Goal: Task Accomplishment & Management: Use online tool/utility

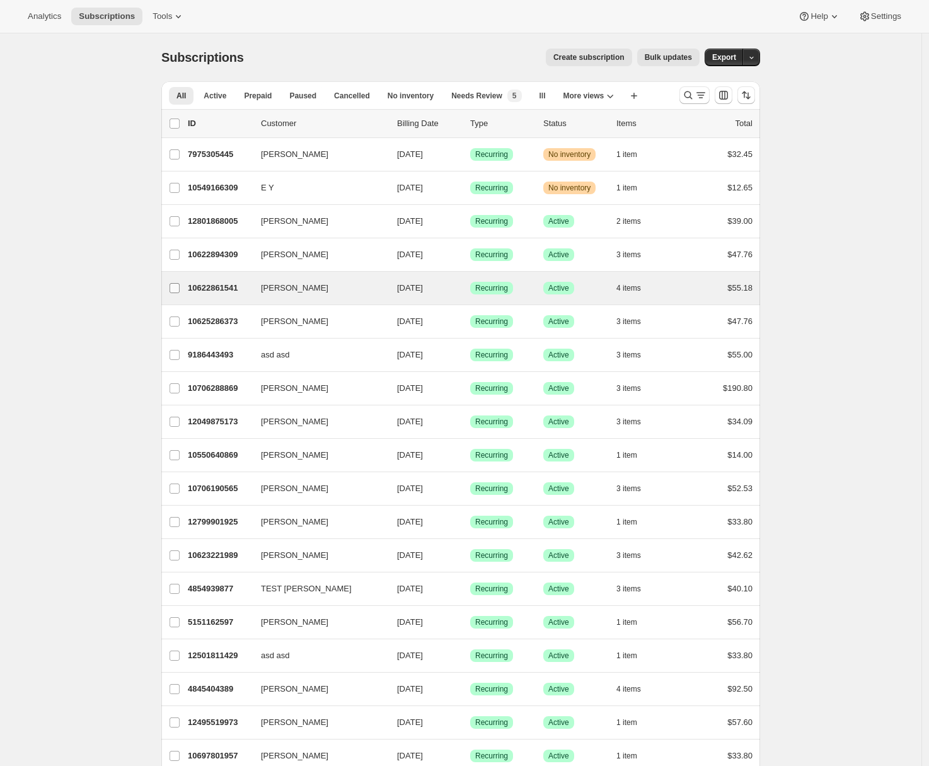
click at [188, 289] on label "[PERSON_NAME]" at bounding box center [174, 288] width 26 height 33
click at [180, 289] on input "[PERSON_NAME]" at bounding box center [175, 288] width 10 height 10
click at [192, 287] on p "10622861541" at bounding box center [219, 288] width 63 height 13
checkbox input "false"
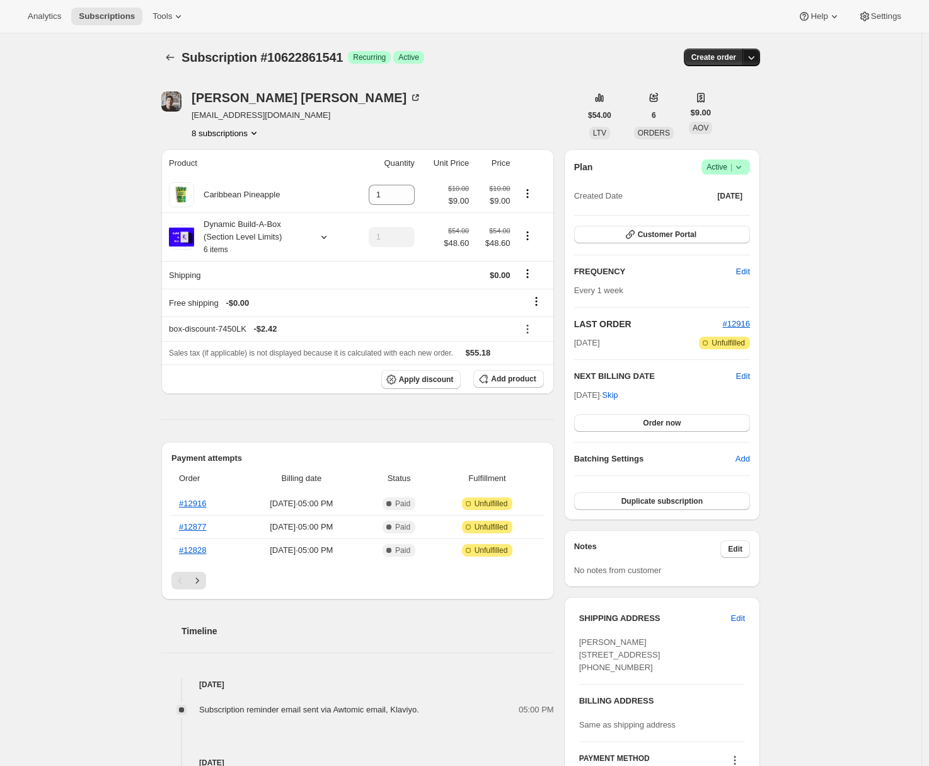
click at [757, 58] on icon "button" at bounding box center [751, 57] width 13 height 13
click at [705, 108] on span "Create custom one-time order" at bounding box center [701, 104] width 109 height 9
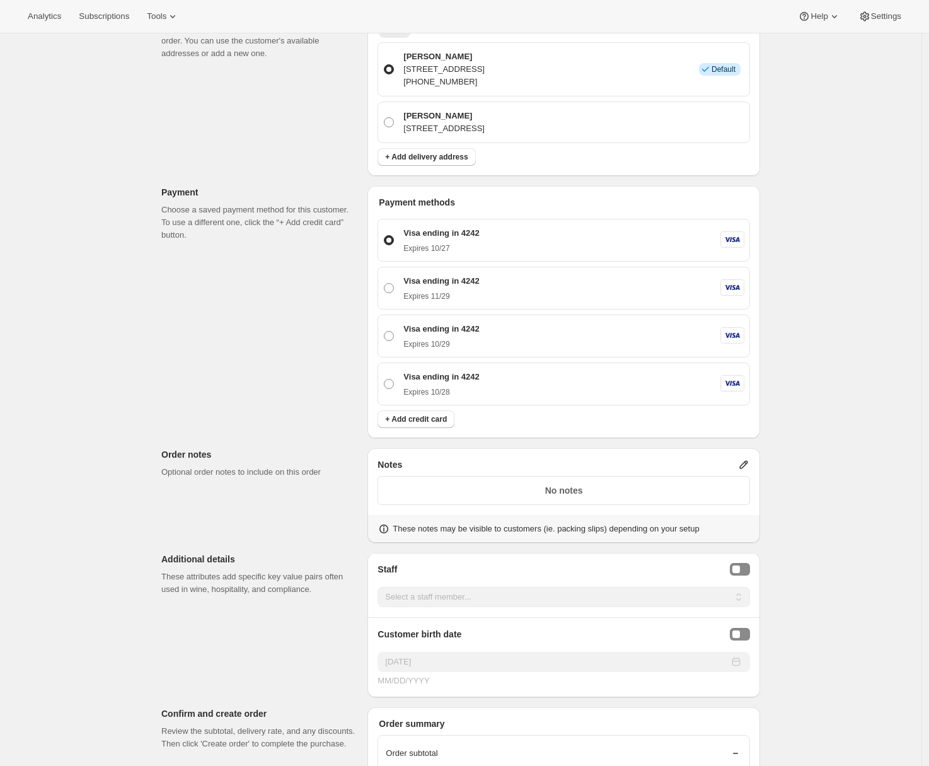
scroll to position [627, 0]
